Goal: Transaction & Acquisition: Purchase product/service

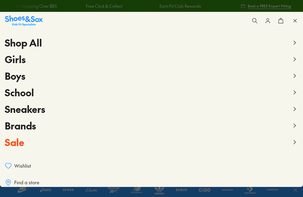
click at [294, 70] on button "Boys" at bounding box center [152, 76] width 294 height 17
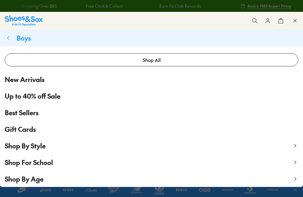
scroll to position [46, 0]
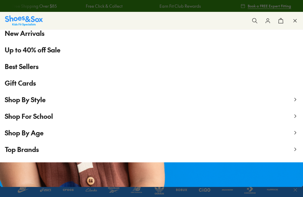
click at [54, 149] on button "Top Brands" at bounding box center [151, 149] width 303 height 17
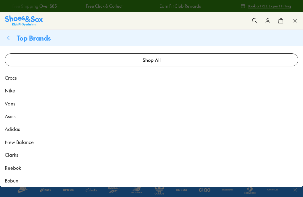
scroll to position [0, 0]
click at [31, 127] on link "Adidas" at bounding box center [151, 129] width 303 height 13
click at [21, 131] on link "Adidas" at bounding box center [151, 129] width 303 height 13
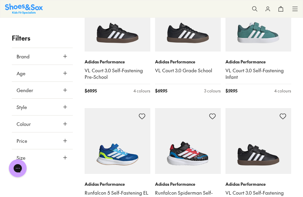
click at [206, 148] on img at bounding box center [188, 141] width 66 height 66
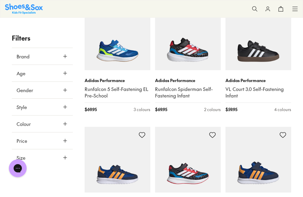
scroll to position [468, 0]
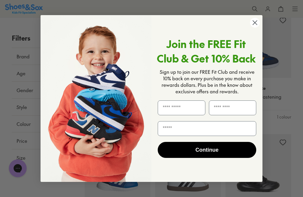
click at [197, 48] on span "Join the FREE Fit Club & Get 10% Back" at bounding box center [206, 50] width 99 height 29
click at [253, 28] on circle "Close dialog" at bounding box center [255, 23] width 10 height 10
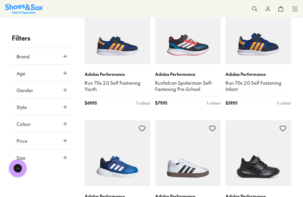
scroll to position [478, 0]
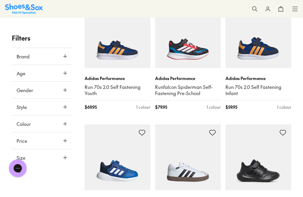
click at [199, 47] on img at bounding box center [188, 35] width 66 height 66
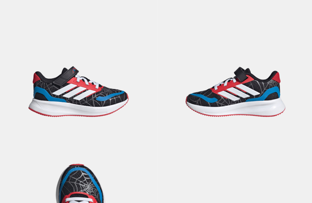
select select "*"
